Goal: Information Seeking & Learning: Learn about a topic

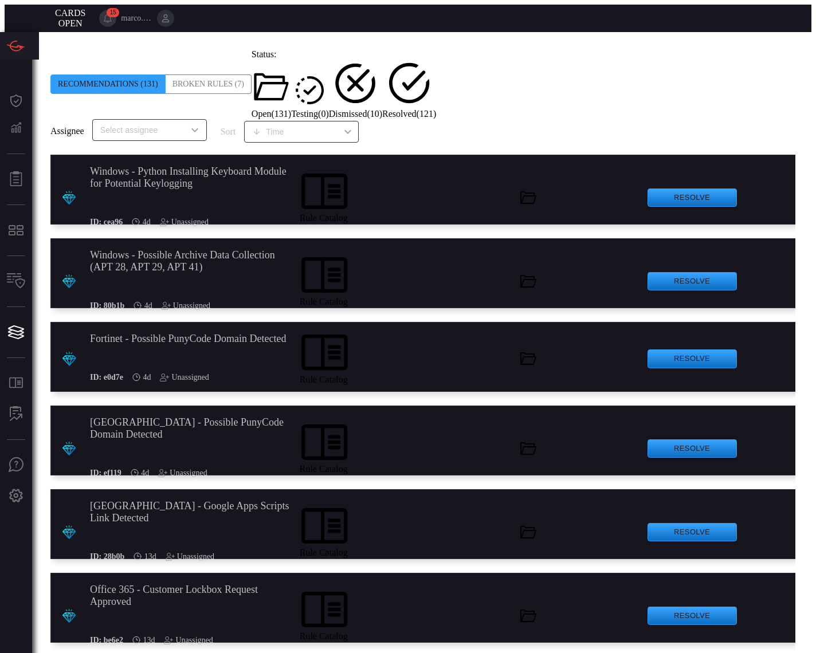
click at [177, 123] on input "text" at bounding box center [140, 130] width 89 height 14
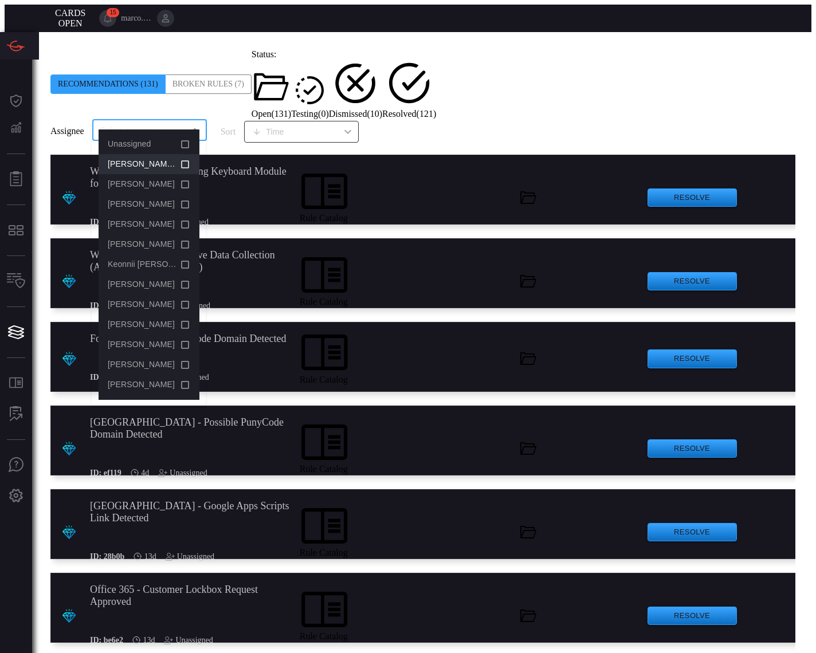
click at [183, 163] on icon at bounding box center [185, 165] width 10 height 14
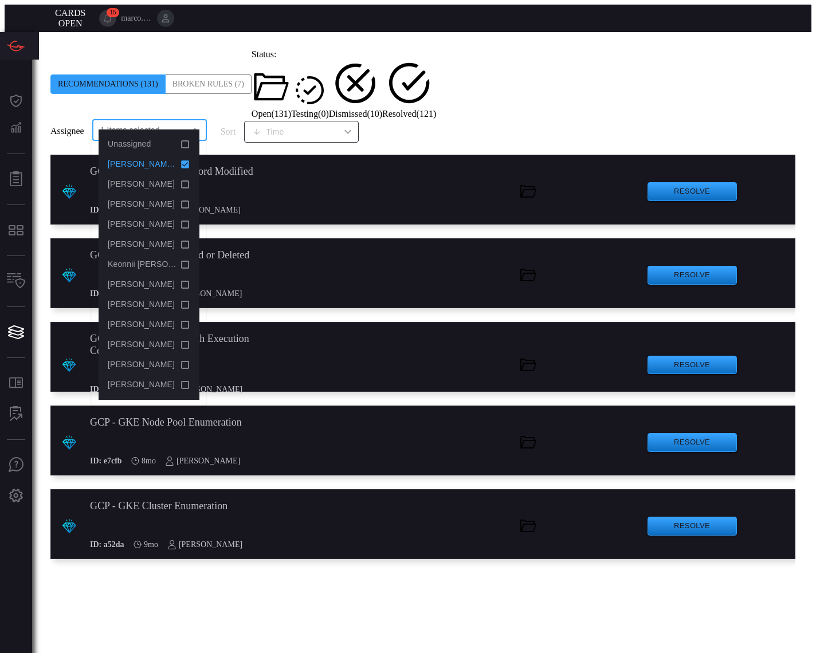
click at [50, 119] on span at bounding box center [50, 119] width 0 height 0
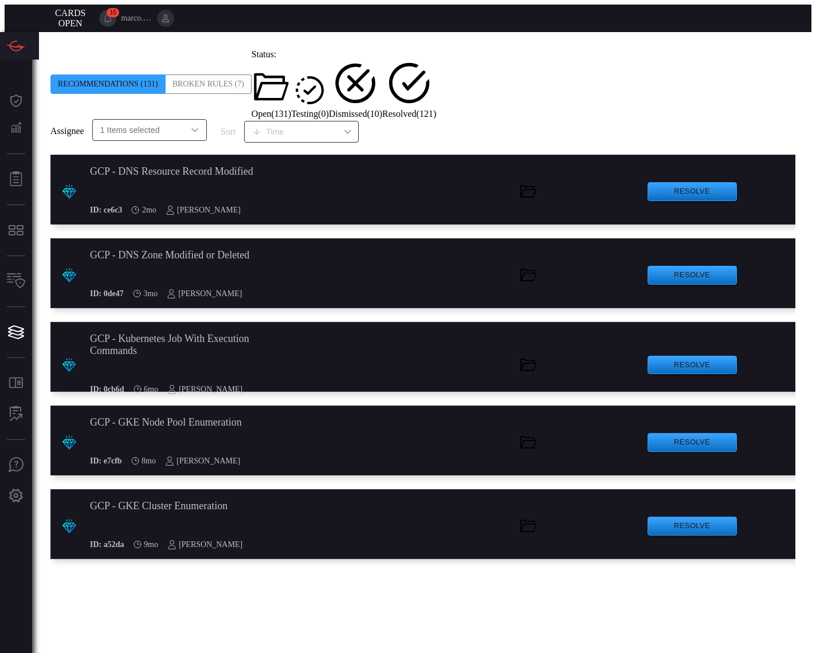
click at [184, 500] on div "GCP - GKE Cluster Enumeration" at bounding box center [190, 506] width 201 height 12
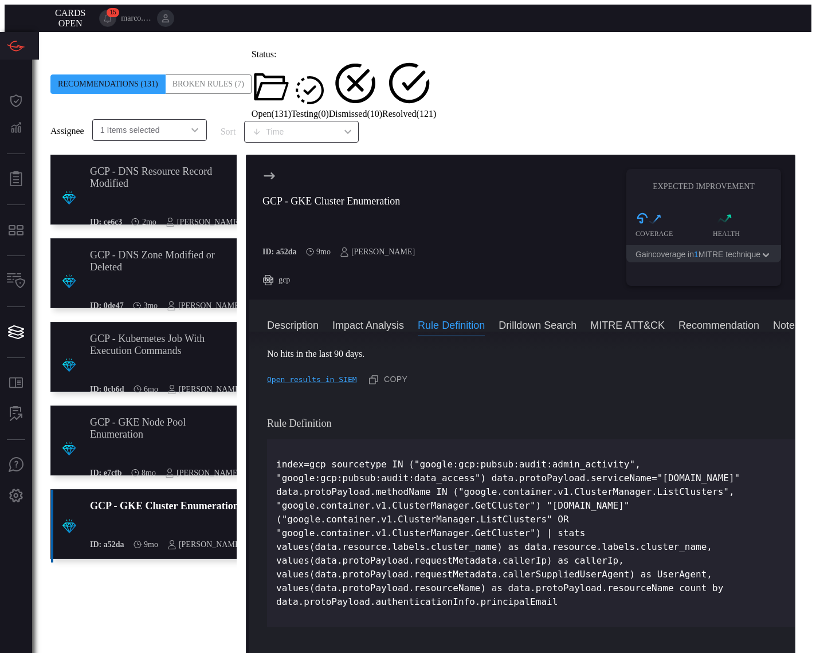
scroll to position [443, 0]
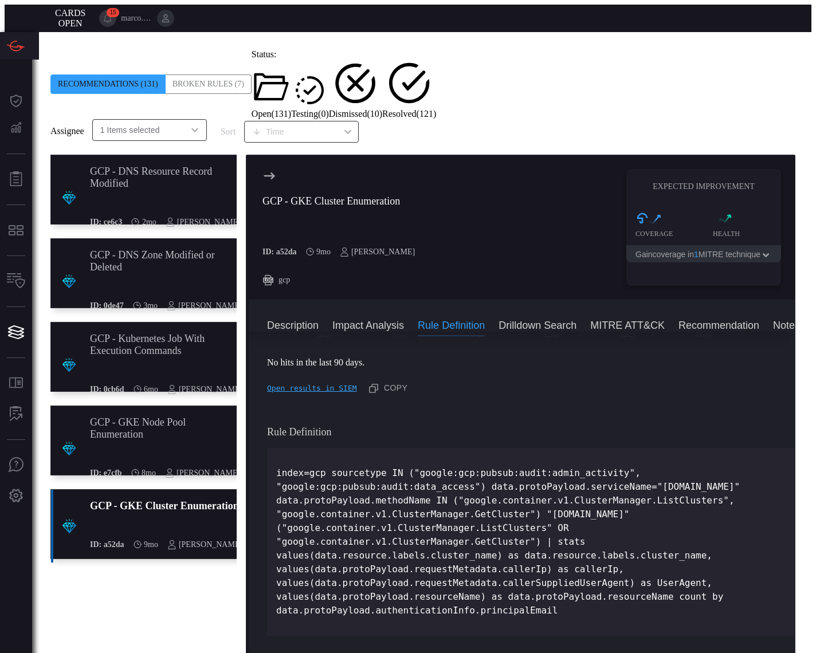
click at [164, 416] on div "GCP - GKE Node Pool Enumeration" at bounding box center [165, 428] width 150 height 24
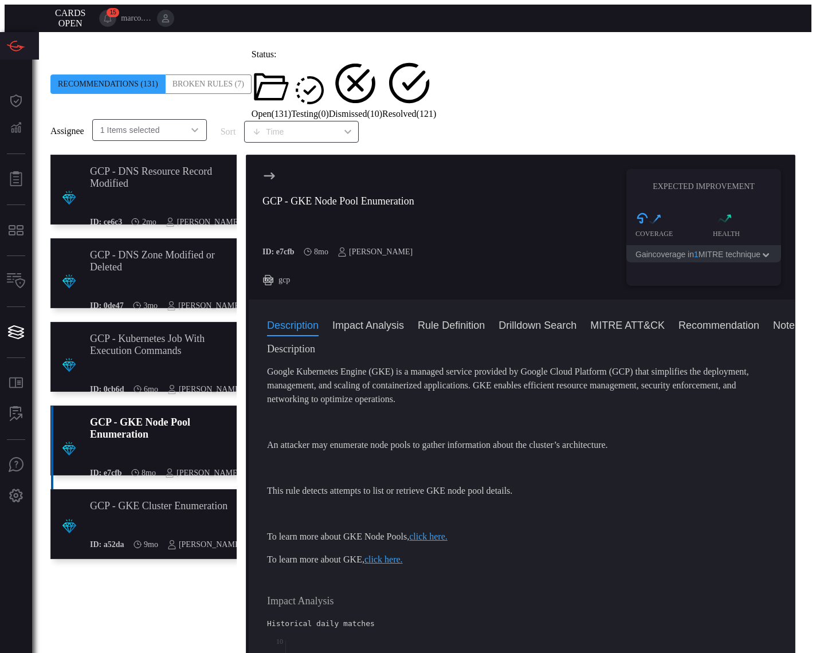
click at [180, 333] on div "GCP - Kubernetes Job With Execution Commands" at bounding box center [166, 345] width 152 height 24
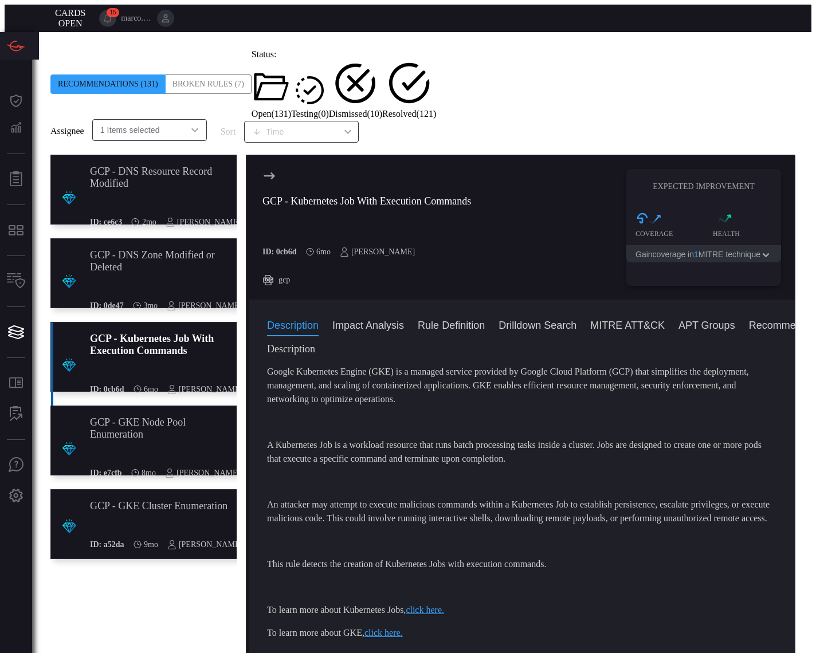
click at [164, 249] on div "GCP - DNS Zone Modified or Deleted" at bounding box center [166, 261] width 152 height 24
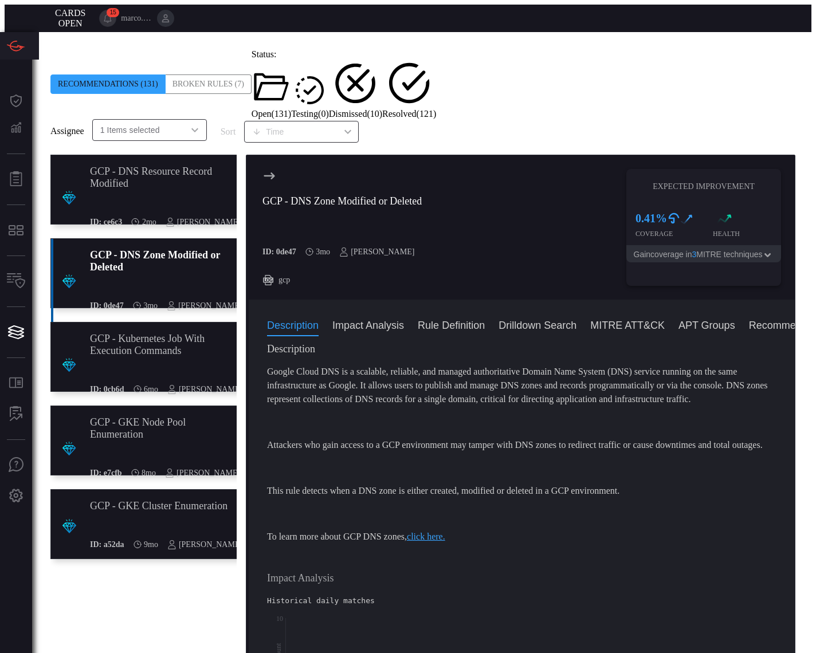
click at [170, 166] on div "GCP - DNS Resource Record Modified" at bounding box center [165, 178] width 151 height 24
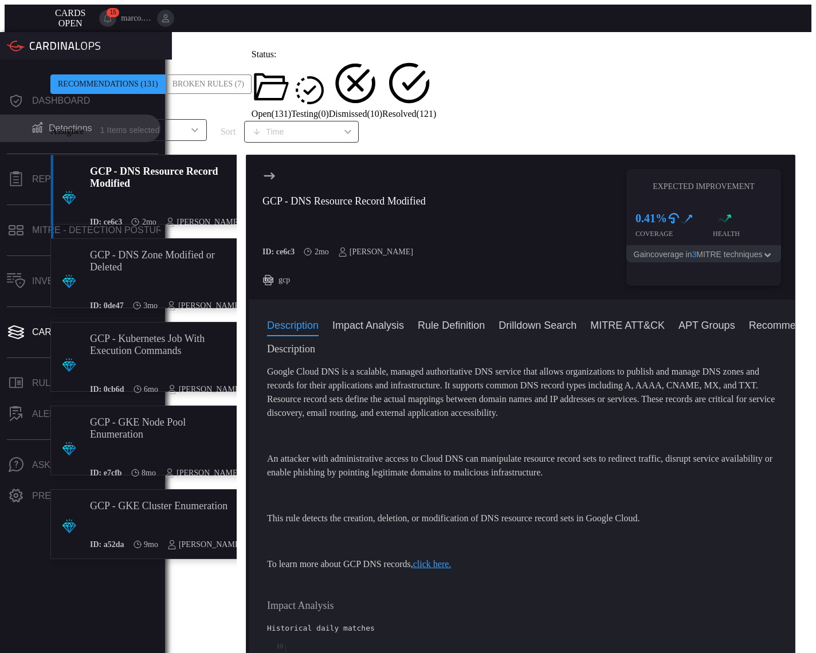
click at [58, 123] on div "Detections" at bounding box center [71, 128] width 44 height 10
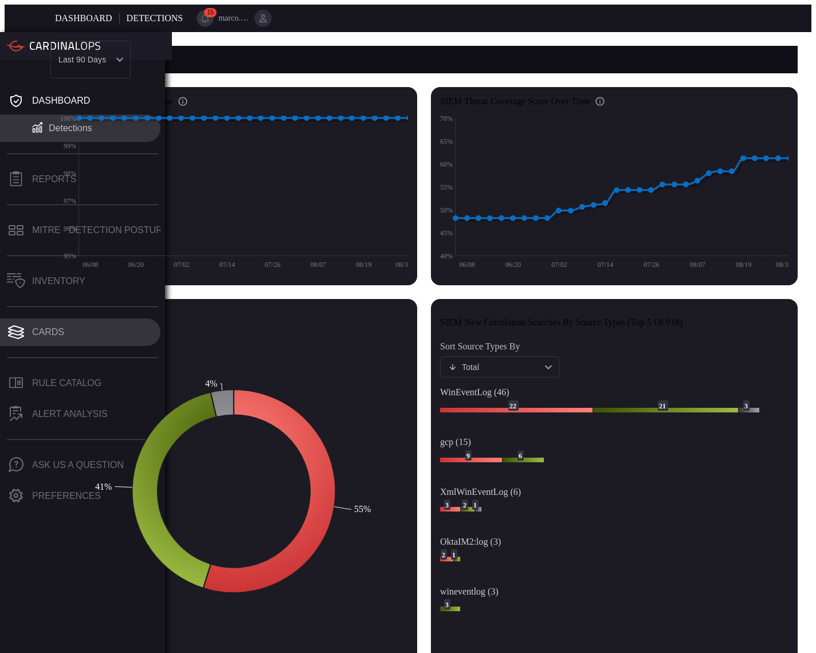
click at [44, 327] on div "Cards" at bounding box center [48, 332] width 32 height 10
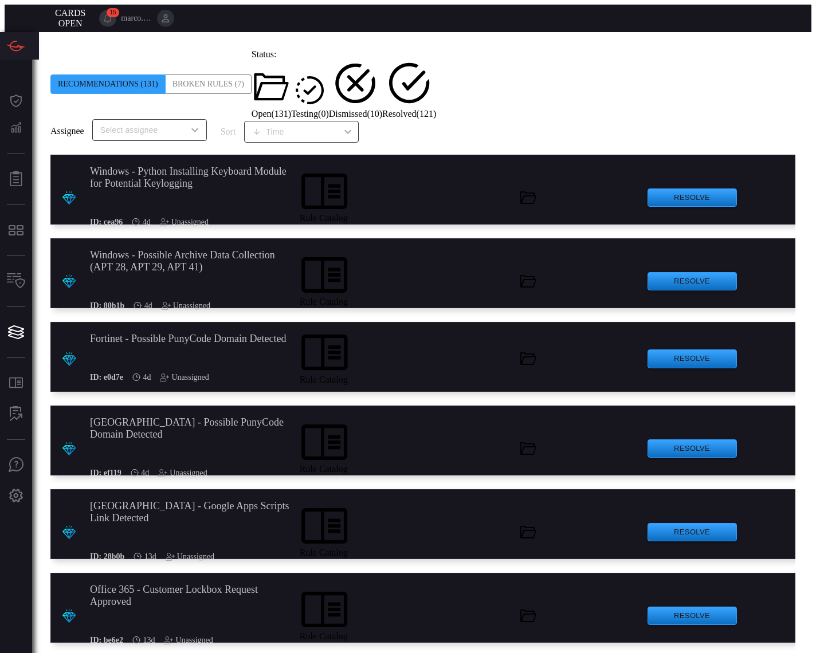
click at [436, 109] on span "Resolved ( 121 )" at bounding box center [409, 114] width 54 height 10
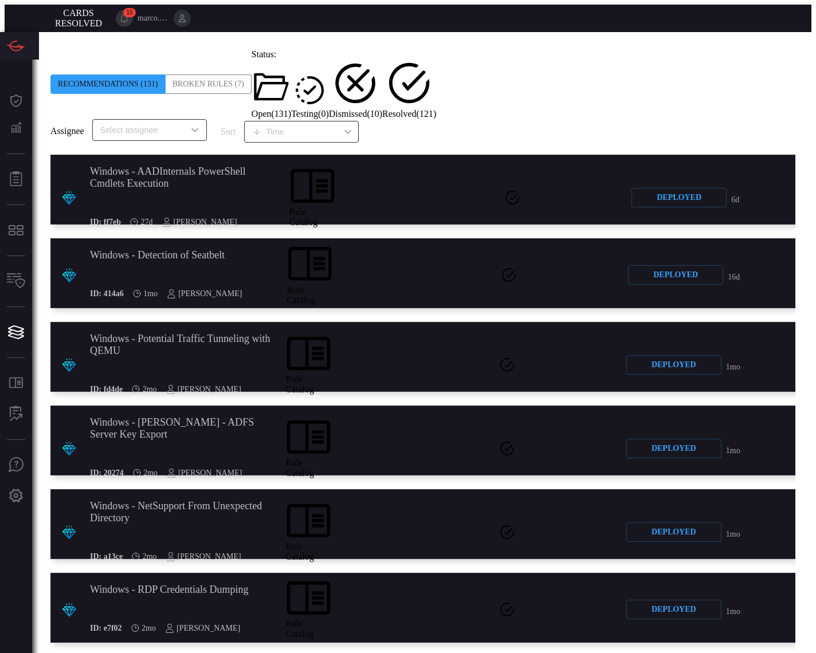
scroll to position [238, 0]
click at [291, 109] on span "Open ( 131 )" at bounding box center [271, 114] width 40 height 10
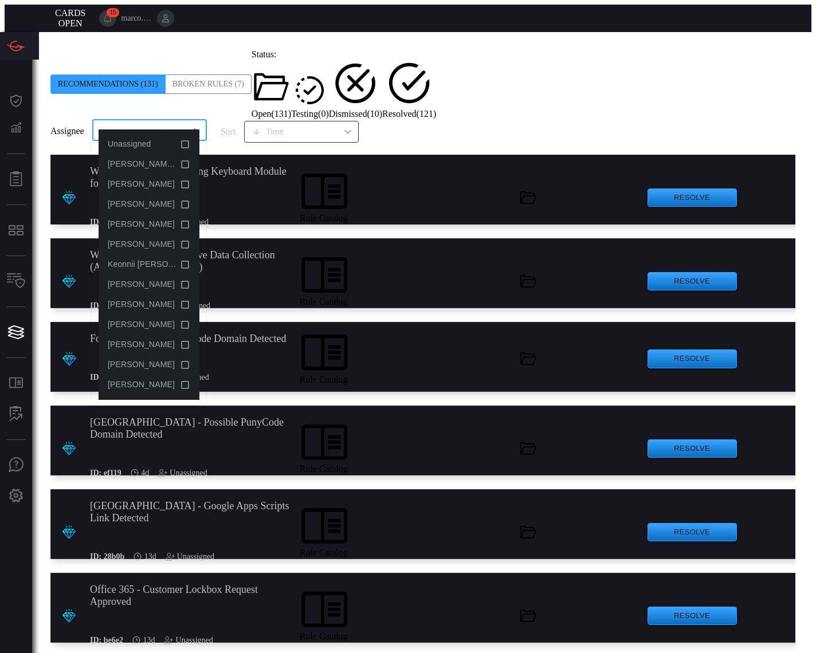
click at [132, 123] on input "text" at bounding box center [140, 130] width 89 height 14
click at [133, 164] on span "[PERSON_NAME] (Myself)" at bounding box center [157, 163] width 99 height 9
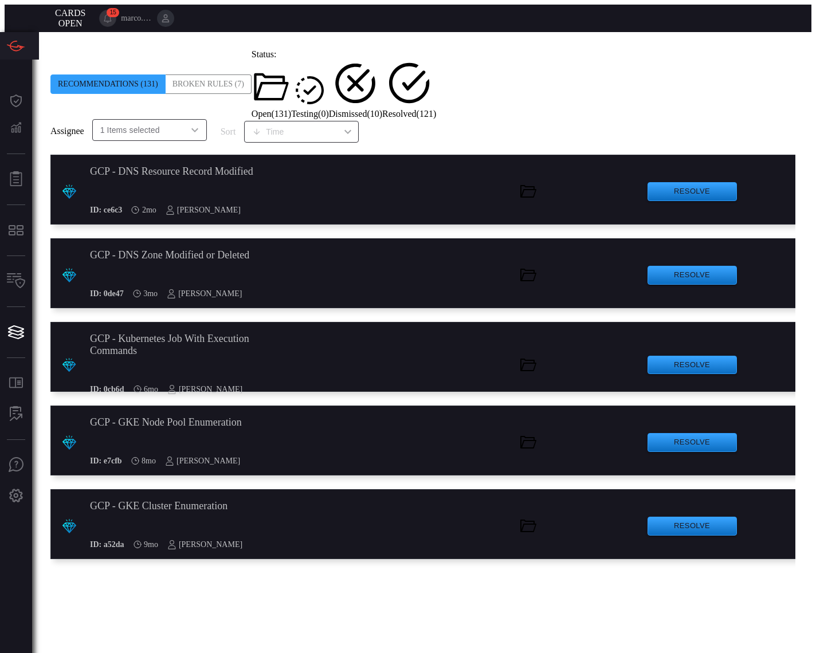
click at [207, 74] on div "Broken Rules (7)" at bounding box center [209, 83] width 86 height 19
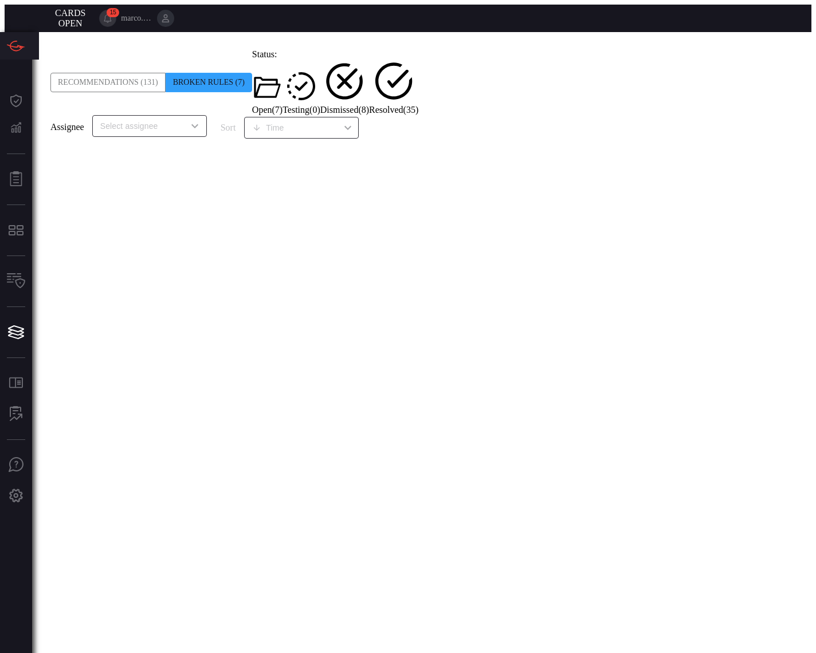
click at [193, 119] on icon "Open" at bounding box center [195, 126] width 14 height 14
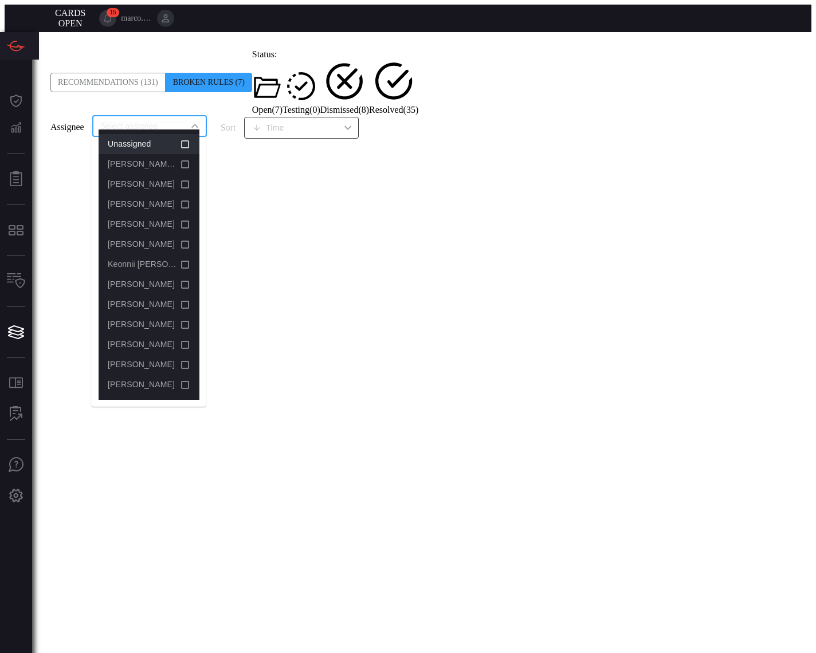
click at [180, 142] on icon at bounding box center [185, 144] width 10 height 14
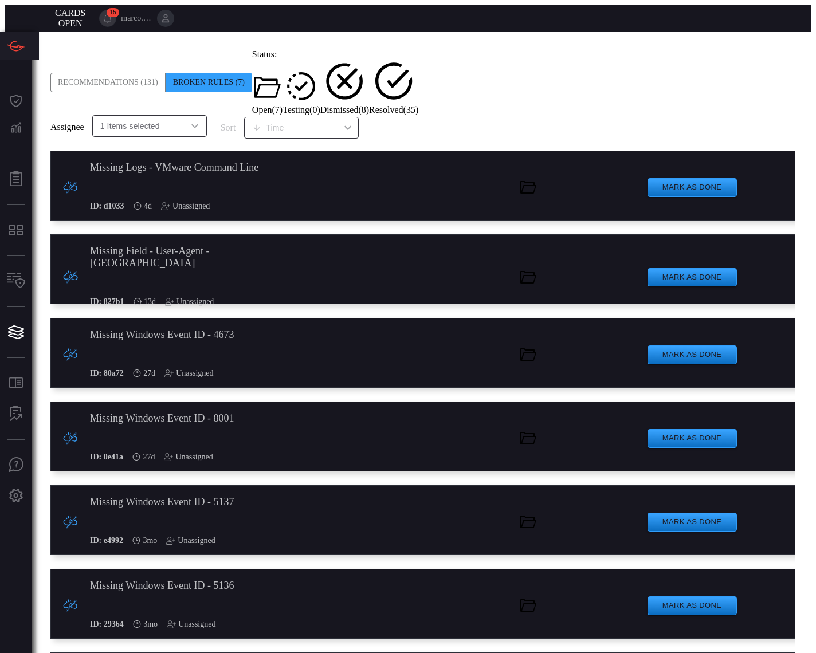
click at [50, 49] on span at bounding box center [50, 49] width 0 height 0
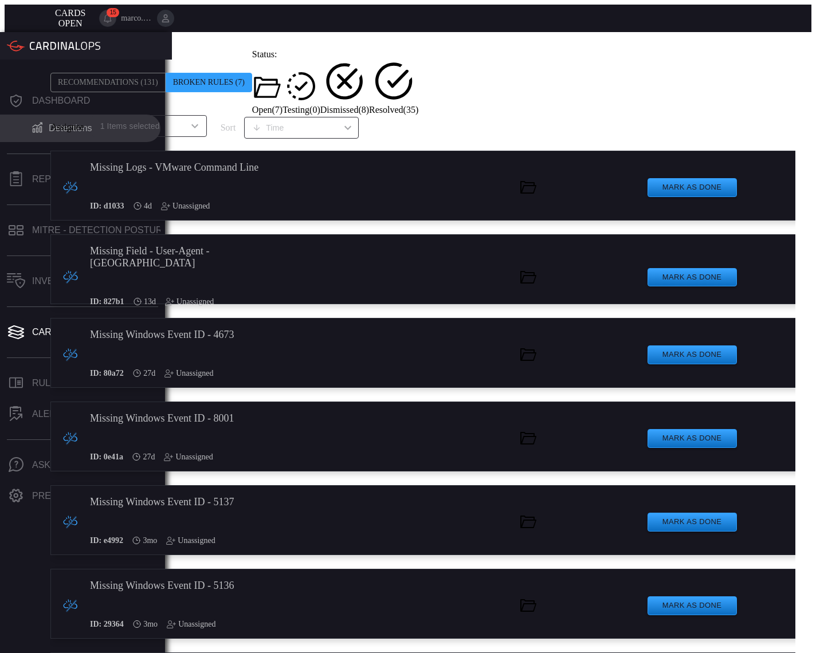
click at [64, 123] on div "Detections" at bounding box center [71, 128] width 44 height 10
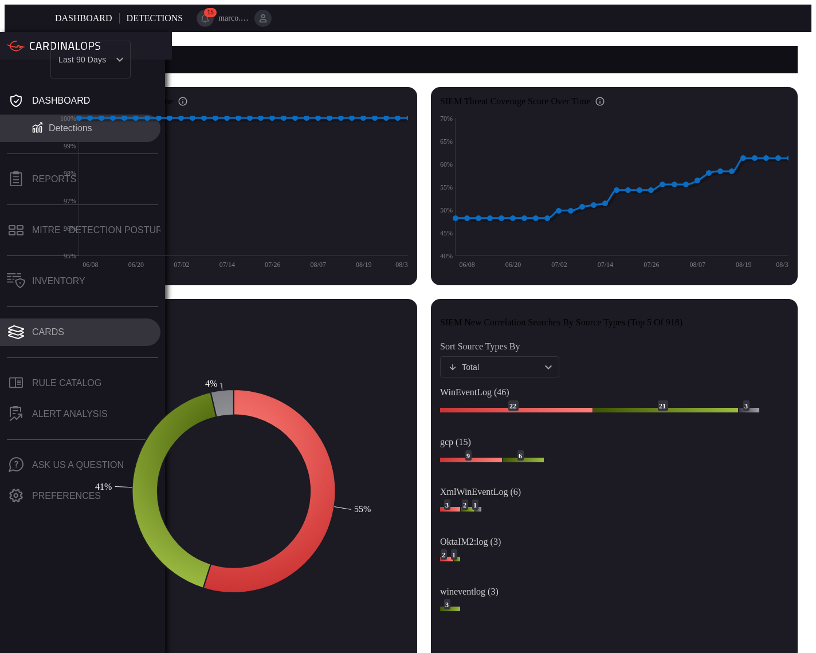
click at [32, 327] on div "Cards" at bounding box center [48, 332] width 32 height 10
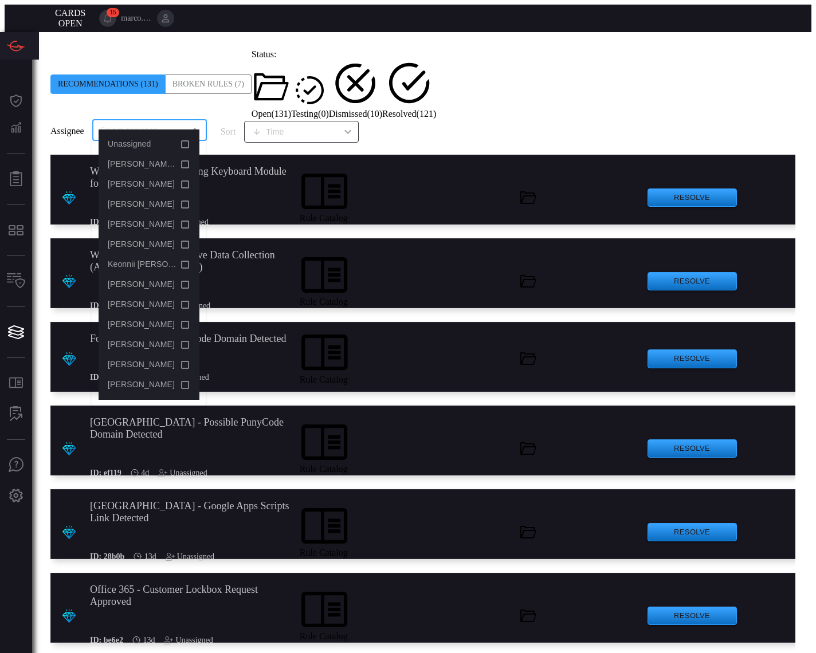
click at [164, 123] on input "text" at bounding box center [140, 130] width 89 height 14
click at [161, 163] on span "[PERSON_NAME] (Myself)" at bounding box center [157, 163] width 99 height 9
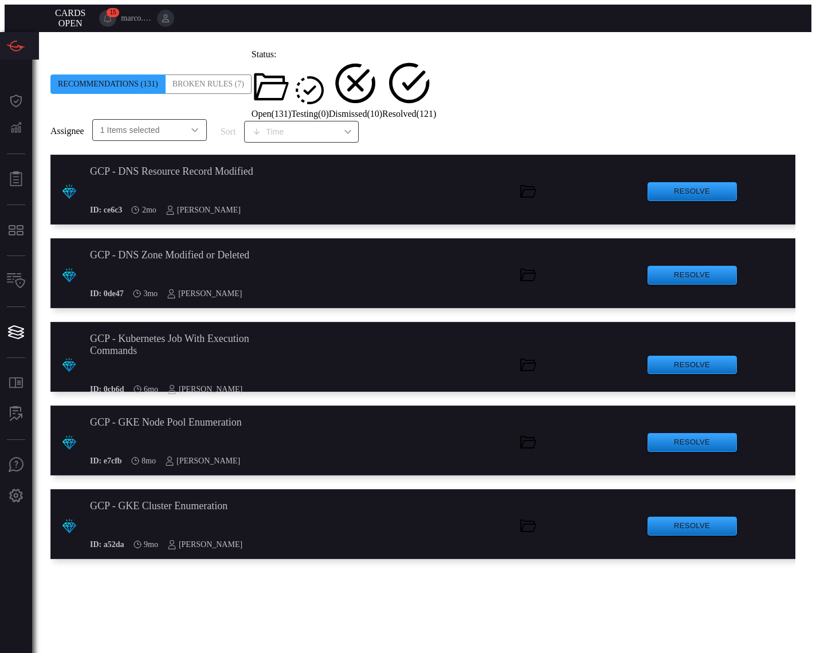
click at [316, 169] on div ".suggested_cards_icon{fill:url(#suggested_cards_icon);} GCP - DNS Resource Reco…" at bounding box center [425, 190] width 750 height 70
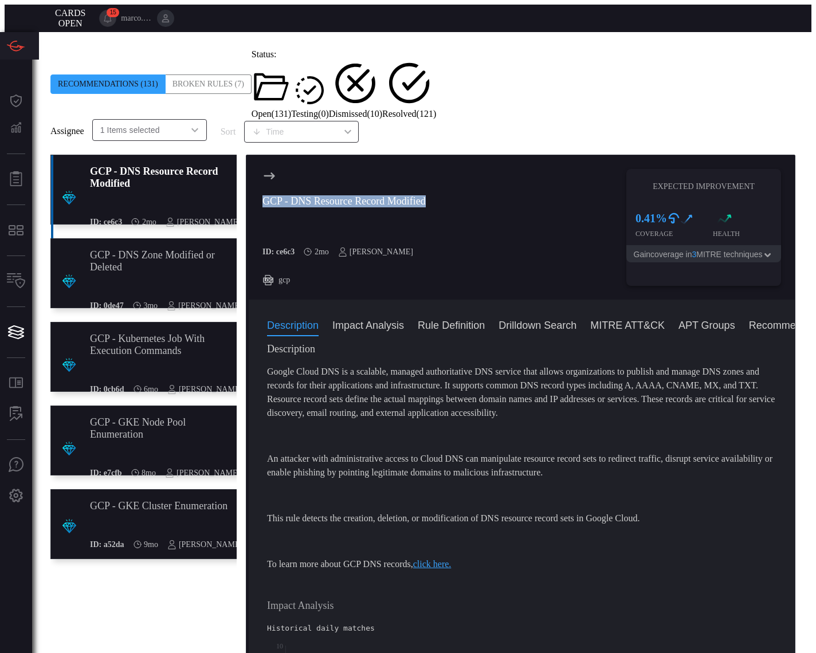
drag, startPoint x: 252, startPoint y: 175, endPoint x: 449, endPoint y: 173, distance: 197.1
click at [449, 173] on div "GCP - DNS Resource Record Modified ID: ce6c3 2mo [PERSON_NAME] gcp Expected Imp…" at bounding box center [522, 227] width 546 height 145
copy div "GCP - DNS Resource Record Modified"
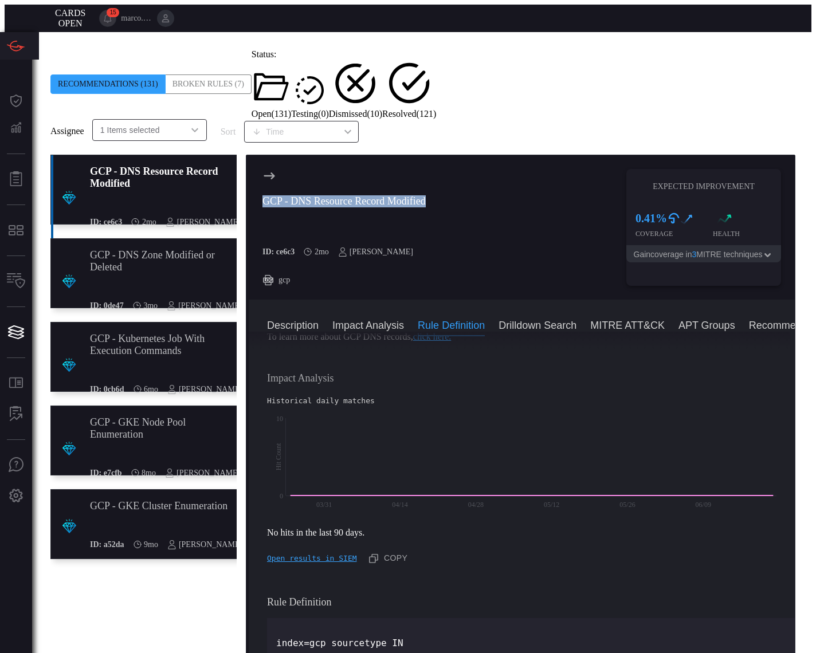
scroll to position [420, 0]
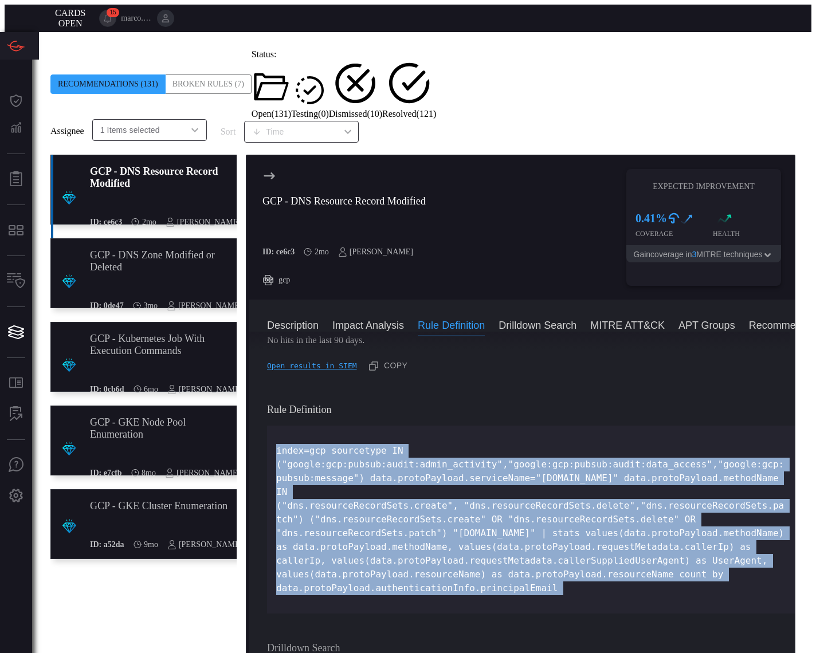
drag, startPoint x: 275, startPoint y: 335, endPoint x: 631, endPoint y: 518, distance: 400.5
copy p "index=gcp sourcetype IN ("google:gcp:pubsub:audit:admin_activity","google:gcp:p…"
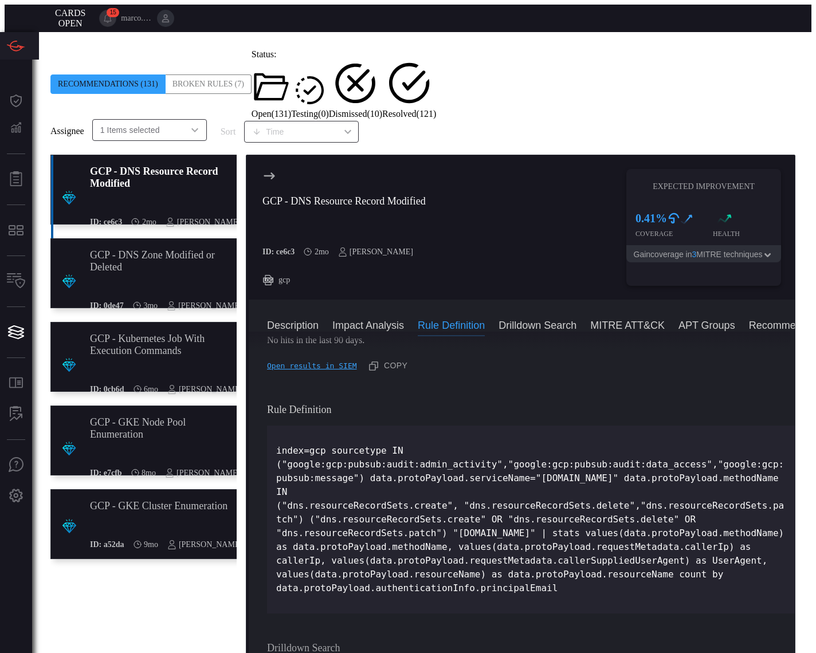
click at [129, 249] on div "GCP - DNS Zone Modified or Deleted" at bounding box center [166, 261] width 152 height 24
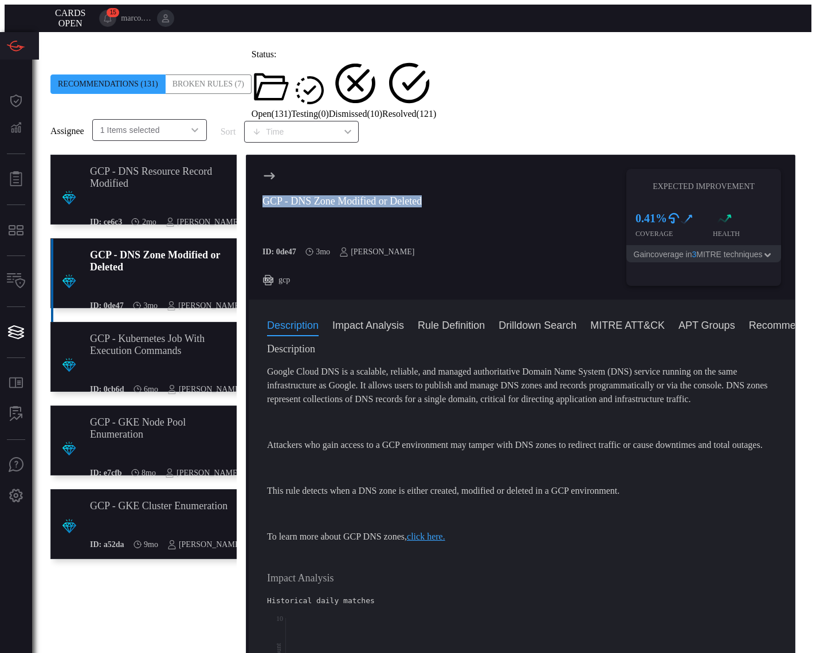
drag, startPoint x: 261, startPoint y: 174, endPoint x: 415, endPoint y: 183, distance: 154.4
click at [415, 195] on h3 "GCP - DNS Zone Modified or Deleted" at bounding box center [342, 207] width 161 height 24
copy div "GCP - DNS Zone Modified or Deleted"
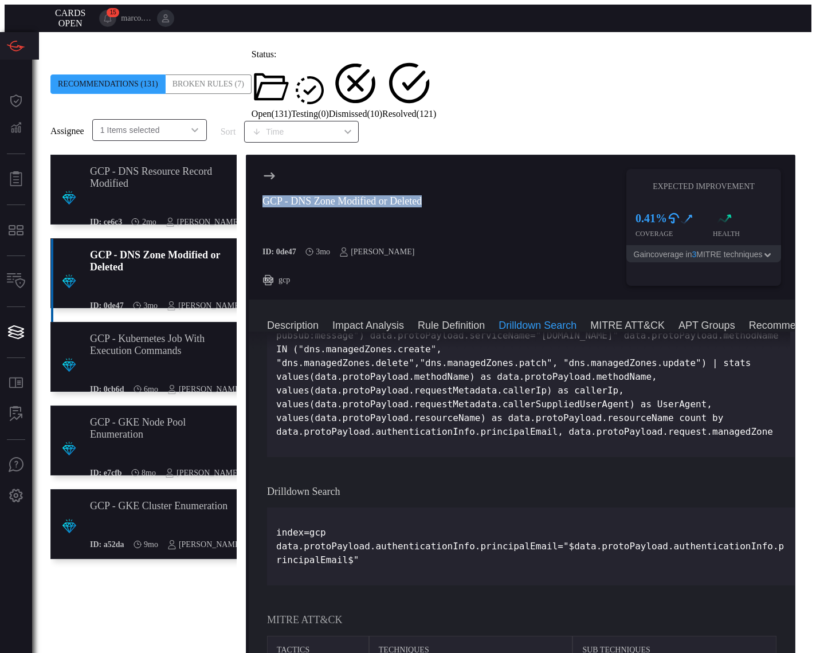
scroll to position [1717, 0]
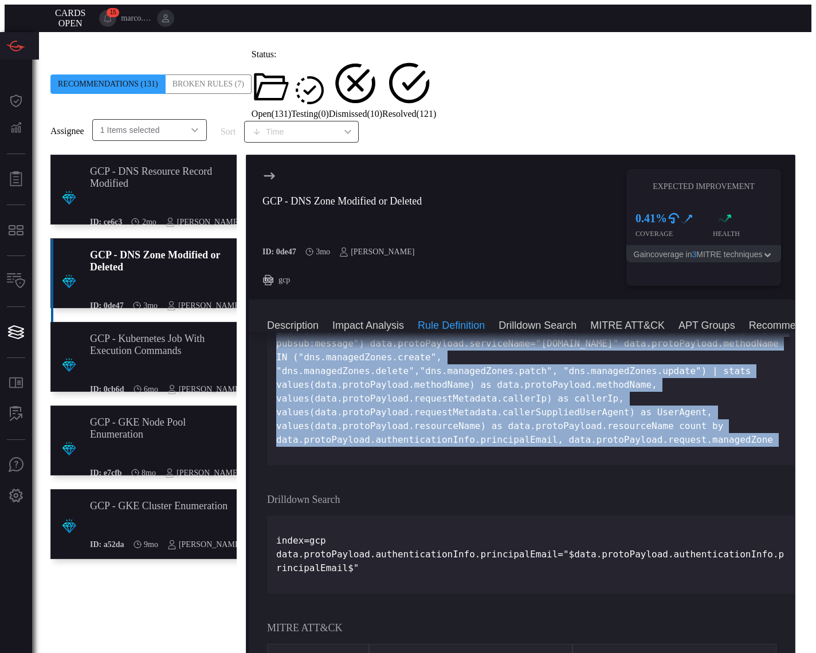
drag, startPoint x: 273, startPoint y: 380, endPoint x: 361, endPoint y: 535, distance: 178.4
copy p "index=gcp sourcetype IN ("google:gcp:pubsub:audit:admin_activity","google:gcp:p…"
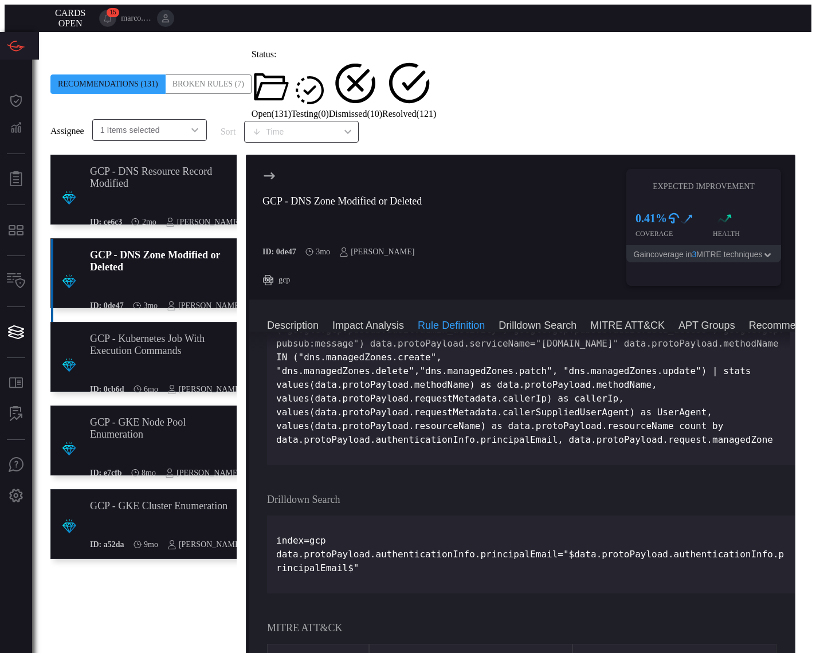
click at [135, 333] on div "GCP - Kubernetes Job With Execution Commands" at bounding box center [166, 345] width 152 height 24
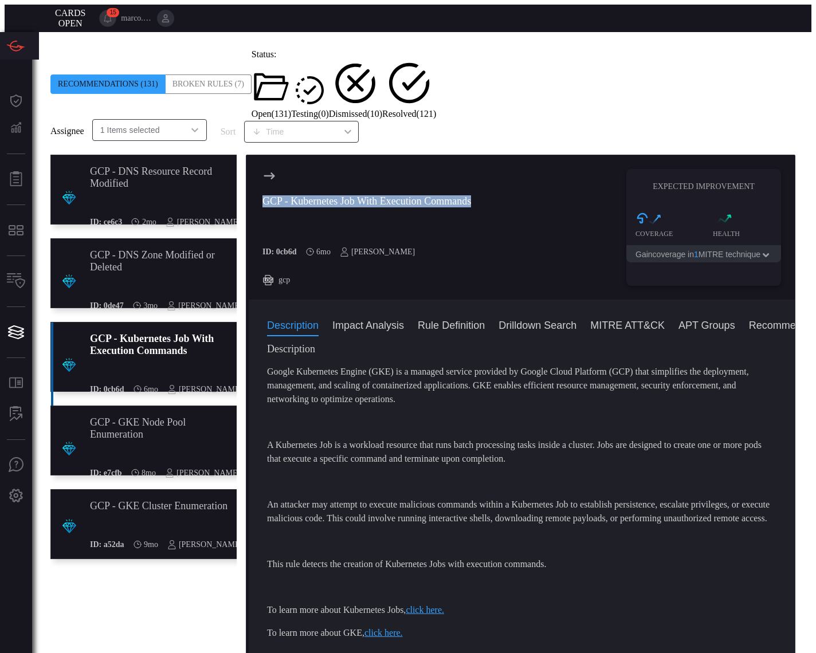
drag, startPoint x: 496, startPoint y: 179, endPoint x: 258, endPoint y: 170, distance: 238.5
click at [258, 170] on div "GCP - Kubernetes Job With Execution Commands ID: 0cb6d 6mo [PERSON_NAME] gcp Ex…" at bounding box center [522, 227] width 546 height 145
copy div "GCP - Kubernetes Job With Execution Commands"
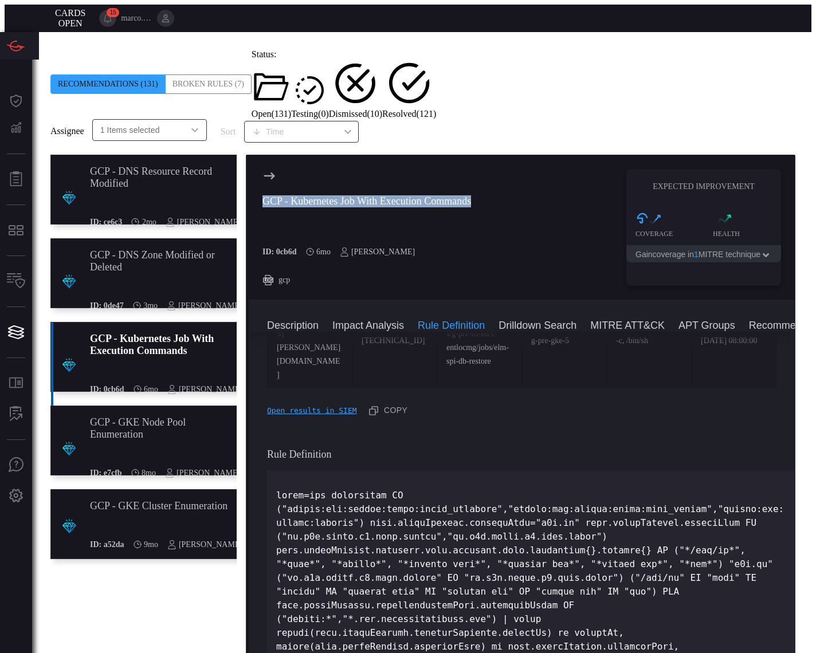
scroll to position [959, 0]
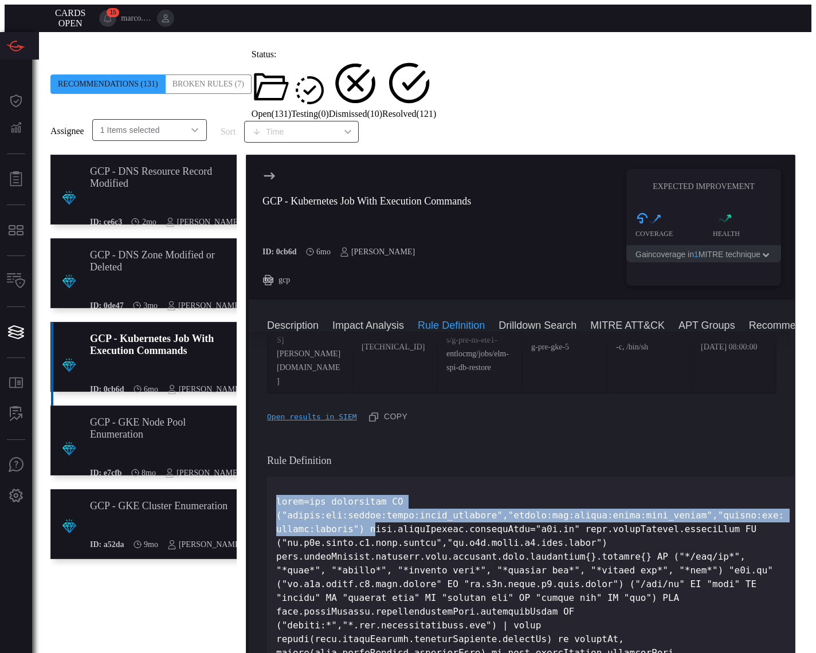
drag, startPoint x: 274, startPoint y: 347, endPoint x: 516, endPoint y: 406, distance: 249.0
click at [491, 477] on div at bounding box center [531, 605] width 528 height 257
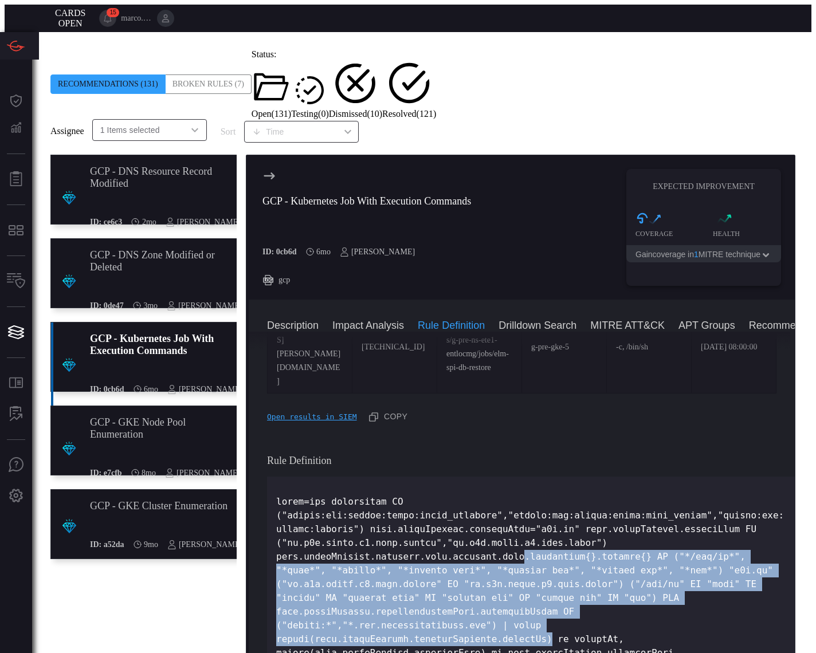
drag, startPoint x: 519, startPoint y: 407, endPoint x: 551, endPoint y: 482, distance: 81.4
click at [551, 495] on p at bounding box center [530, 605] width 509 height 220
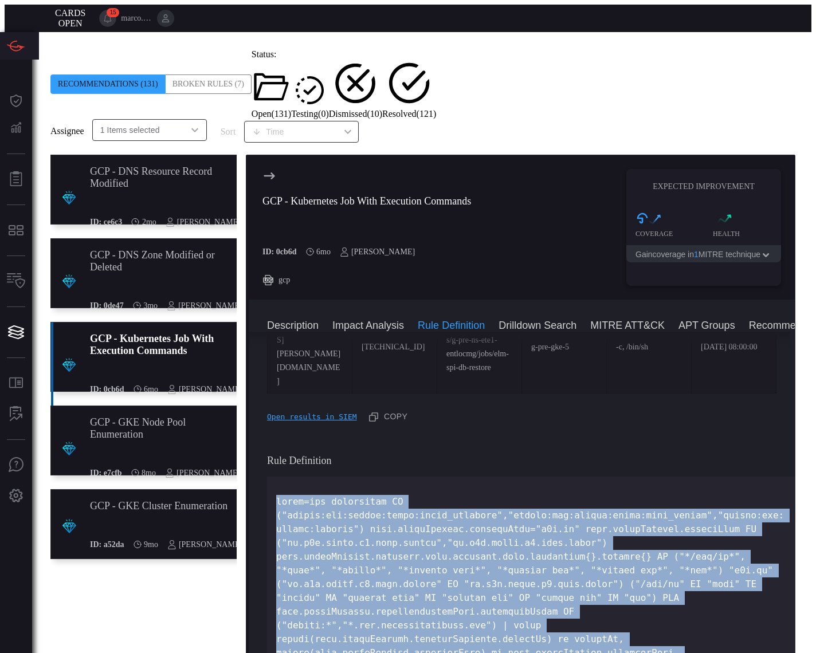
drag, startPoint x: 586, startPoint y: 557, endPoint x: 265, endPoint y: 352, distance: 381.2
click at [267, 477] on div at bounding box center [531, 605] width 528 height 257
copy p "index=gcp sourcetype IN ("google:gcp:pubsub:audit:admin_activity","google:gcp:p…"
click at [99, 416] on div "GCP - GKE Node Pool Enumeration" at bounding box center [165, 428] width 150 height 24
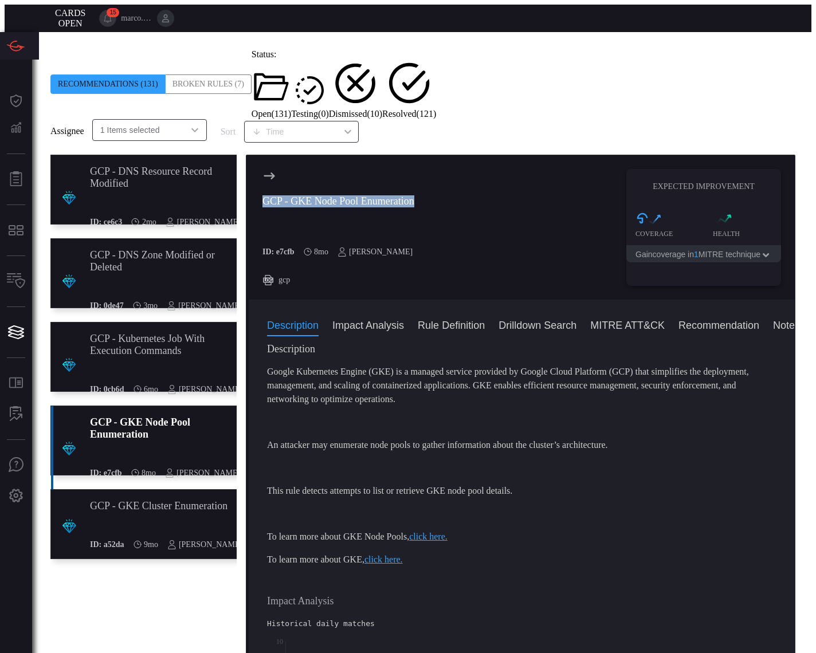
drag, startPoint x: 443, startPoint y: 174, endPoint x: 276, endPoint y: 164, distance: 168.2
click at [276, 164] on div "GCP - GKE Node Pool Enumeration ID: e7cfb 8mo [PERSON_NAME] gcp Expected Improv…" at bounding box center [522, 227] width 546 height 145
copy div "GCP - GKE Node Pool Enumeration"
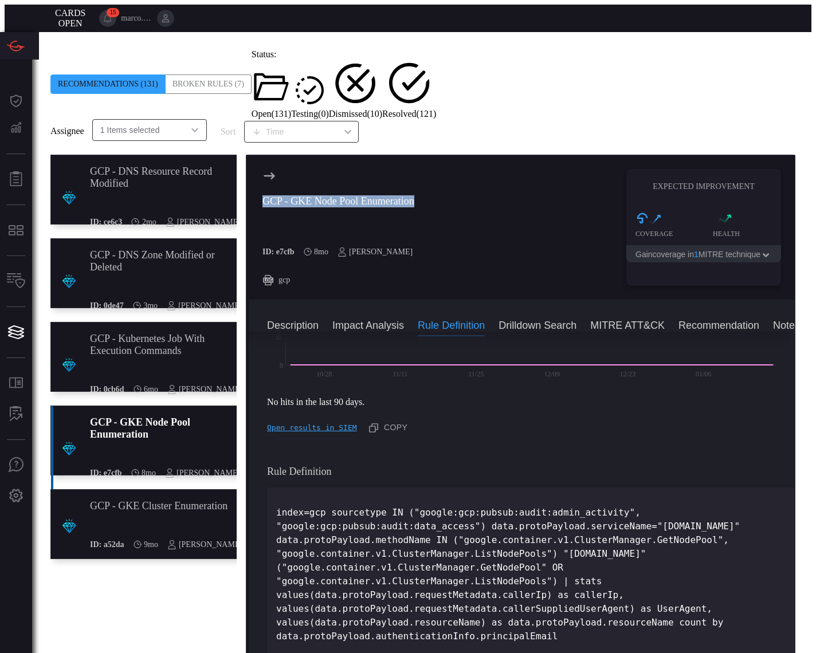
scroll to position [382, 0]
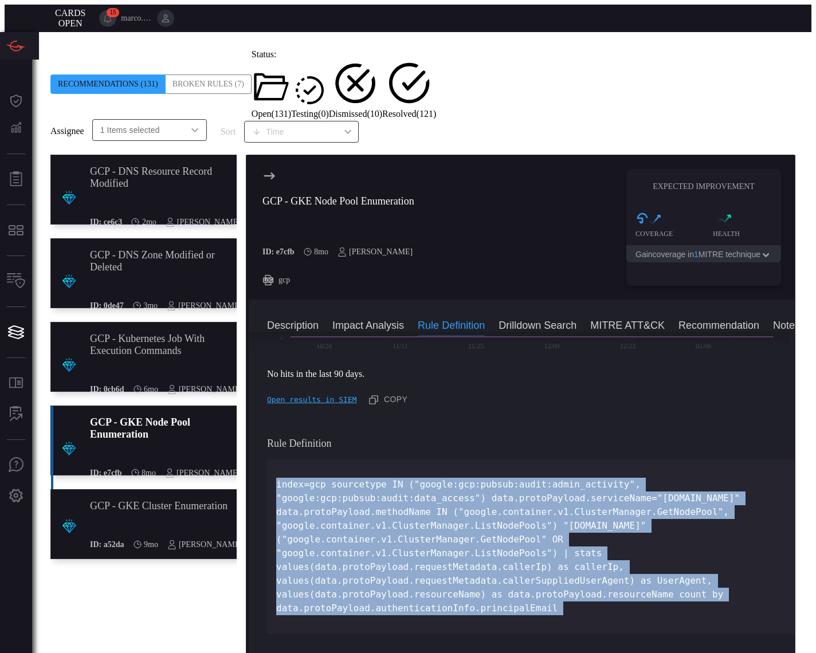
drag, startPoint x: 273, startPoint y: 357, endPoint x: 575, endPoint y: 529, distance: 347.6
copy p "index=gcp sourcetype IN ("google:gcp:pubsub:audit:admin_activity", "google:gcp:…"
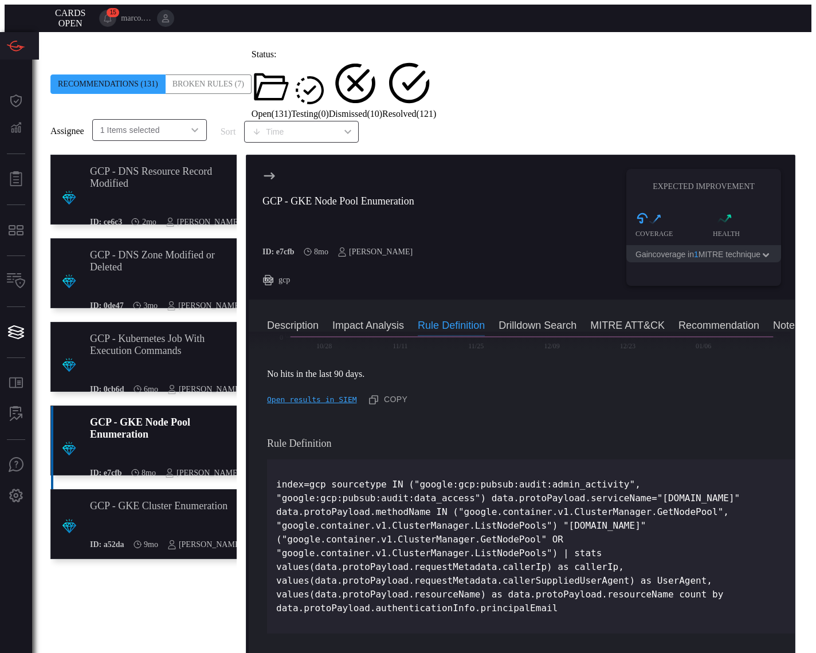
click at [109, 500] on div "GCP - GKE Cluster Enumeration" at bounding box center [166, 506] width 152 height 12
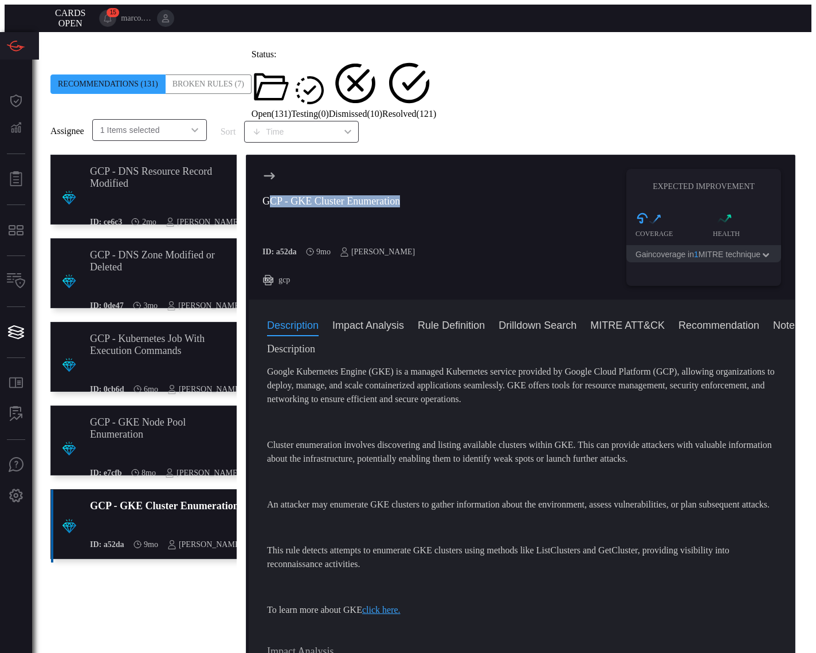
drag, startPoint x: 264, startPoint y: 172, endPoint x: 443, endPoint y: 190, distance: 180.7
click at [443, 190] on div "GCP - GKE Cluster Enumeration ID: a52da 9mo [PERSON_NAME] gcp Expected Improvem…" at bounding box center [522, 227] width 546 height 145
click at [422, 171] on div "GCP - GKE Cluster Enumeration ID: a52da 9mo [PERSON_NAME] gcp Expected Improvem…" at bounding box center [522, 227] width 546 height 145
drag, startPoint x: 415, startPoint y: 174, endPoint x: 251, endPoint y: 169, distance: 163.9
click at [251, 169] on div "GCP - GKE Cluster Enumeration ID: a52da 9mo [PERSON_NAME] gcp Expected Improvem…" at bounding box center [522, 227] width 546 height 145
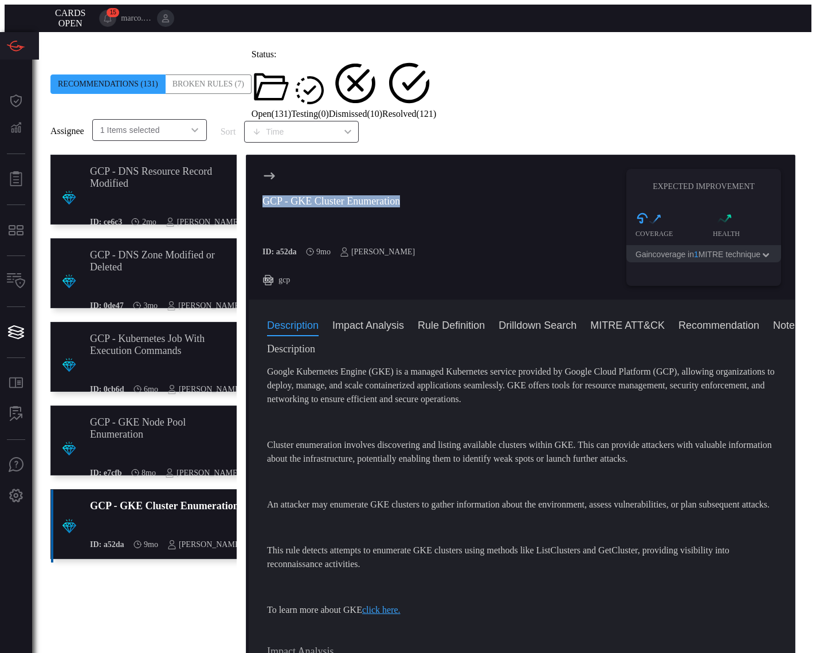
copy div "GCP - GKE Cluster Enumeration"
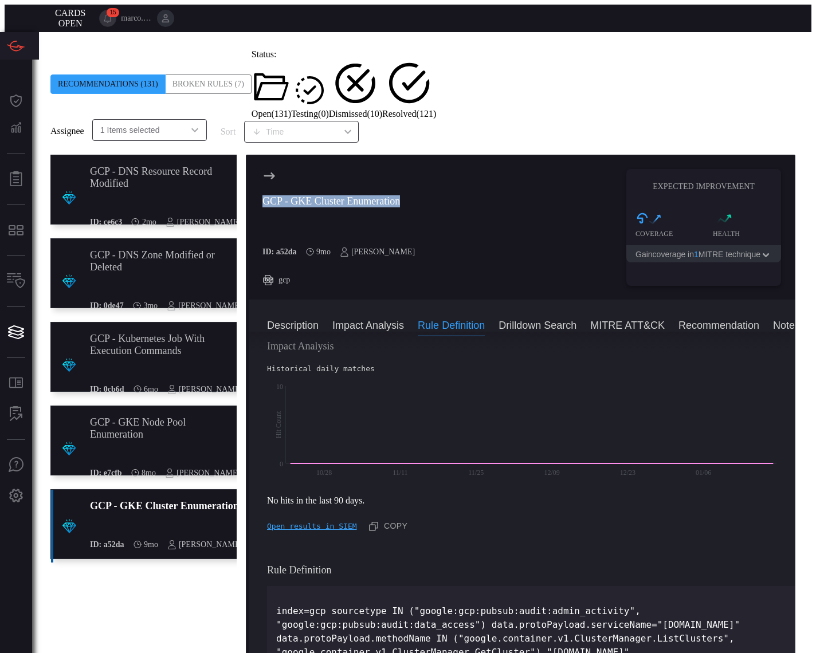
scroll to position [388, 0]
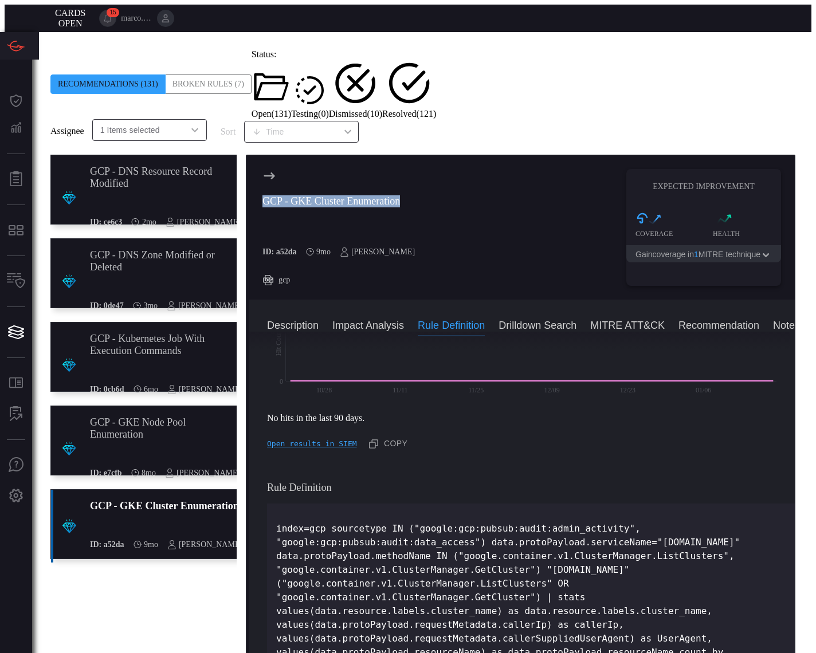
copy p "index=gcp sourcetype IN ("google:gcp:pubsub:audit:admin_activity", "google:gcp:…"
drag, startPoint x: 272, startPoint y: 411, endPoint x: 659, endPoint y: 561, distance: 415.3
click at [659, 561] on div "index=gcp sourcetype IN ("google:gcp:pubsub:audit:admin_activity", "google:gcp:…" at bounding box center [531, 598] width 528 height 188
